Goal: Task Accomplishment & Management: Manage account settings

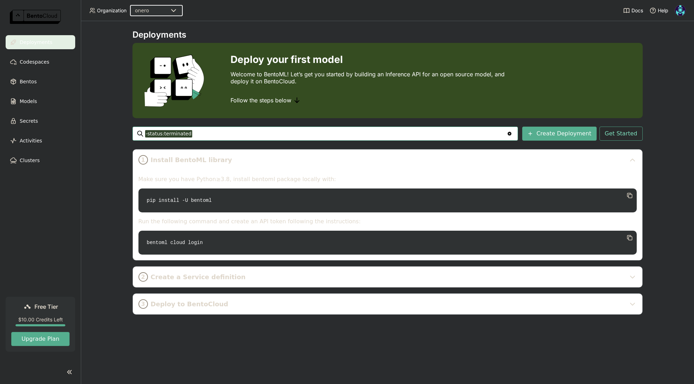
click at [680, 11] on img at bounding box center [680, 10] width 11 height 11
click at [666, 56] on span "Settings" at bounding box center [667, 56] width 18 height 6
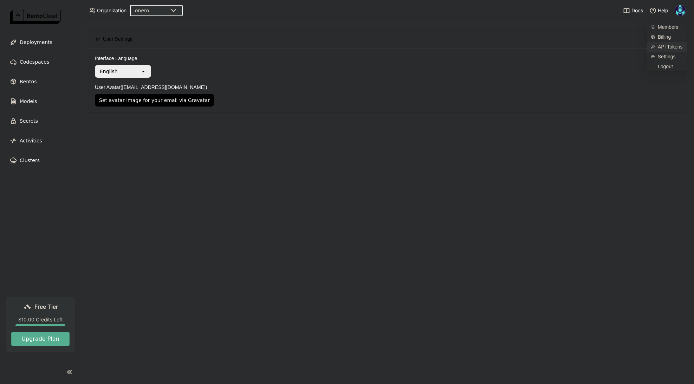
click at [668, 48] on span "API Tokens" at bounding box center [670, 47] width 25 height 6
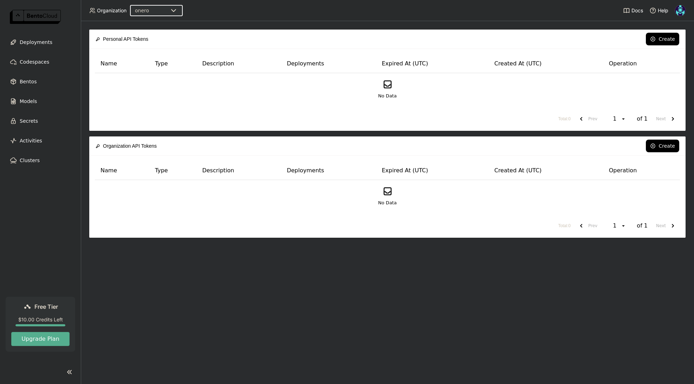
click at [256, 95] on div "No Data" at bounding box center [387, 89] width 573 height 20
click at [670, 40] on button "Create" at bounding box center [662, 39] width 33 height 13
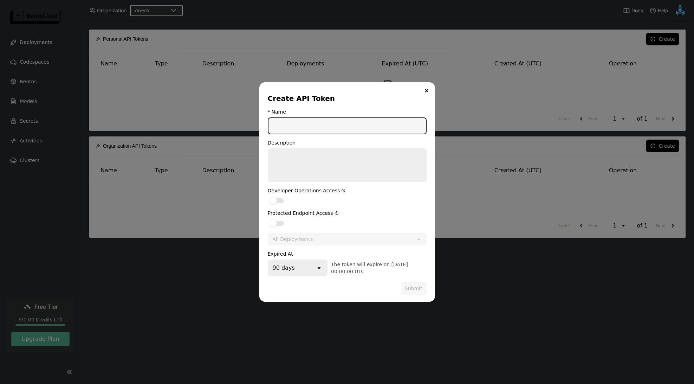
click at [313, 268] on div "90 days" at bounding box center [291, 267] width 47 height 15
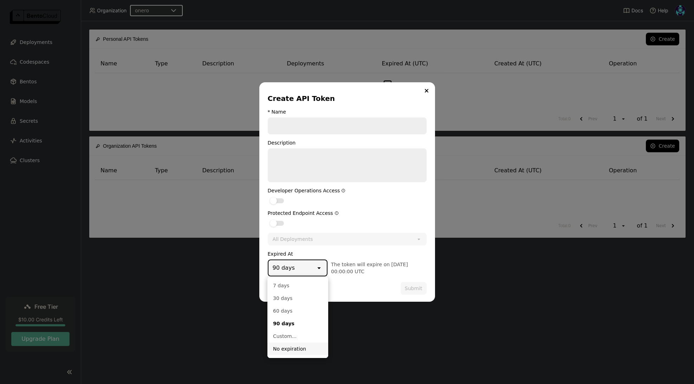
click at [291, 349] on div "No expiration" at bounding box center [298, 348] width 50 height 7
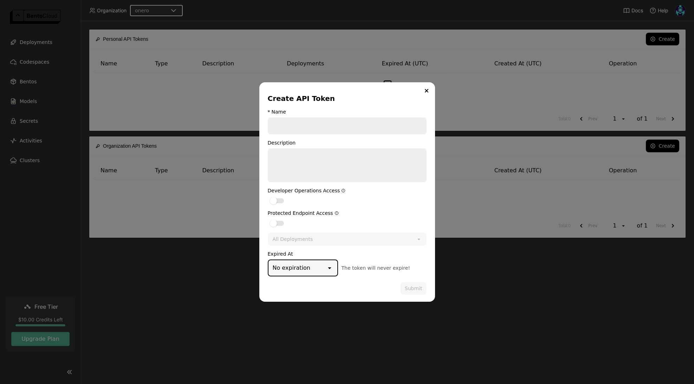
click at [324, 130] on input "dialog" at bounding box center [346, 125] width 157 height 15
click at [427, 92] on icon "Close" at bounding box center [426, 90] width 3 height 3
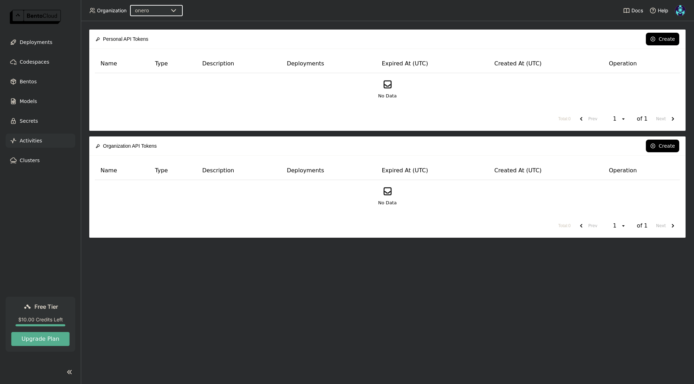
click at [34, 140] on span "Activities" at bounding box center [31, 140] width 22 height 8
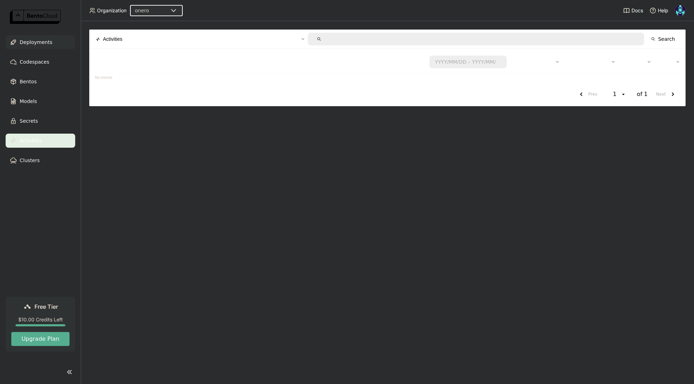
click at [39, 42] on span "Deployments" at bounding box center [36, 42] width 33 height 8
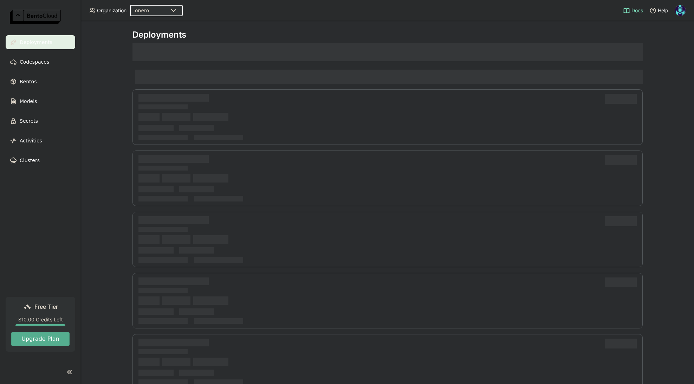
click at [634, 12] on span "Docs" at bounding box center [637, 10] width 12 height 6
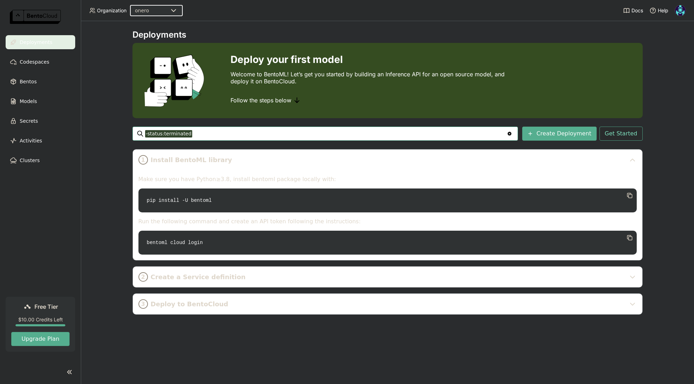
click at [54, 16] on img at bounding box center [35, 17] width 51 height 14
click at [681, 12] on img at bounding box center [680, 10] width 11 height 11
click at [665, 39] on span "Billing" at bounding box center [664, 37] width 13 height 6
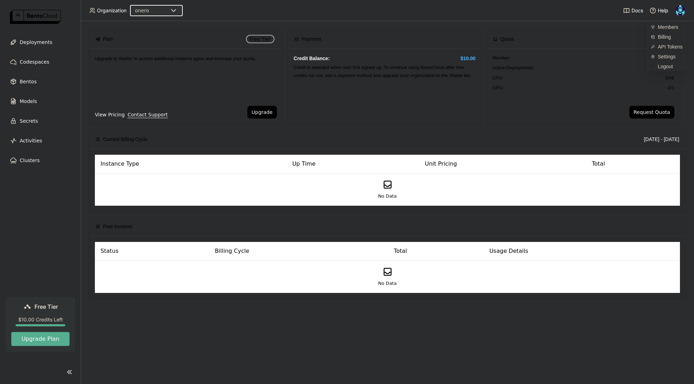
click at [106, 113] on link "View Pricing" at bounding box center [110, 115] width 30 height 8
